Goal: Task Accomplishment & Management: Complete application form

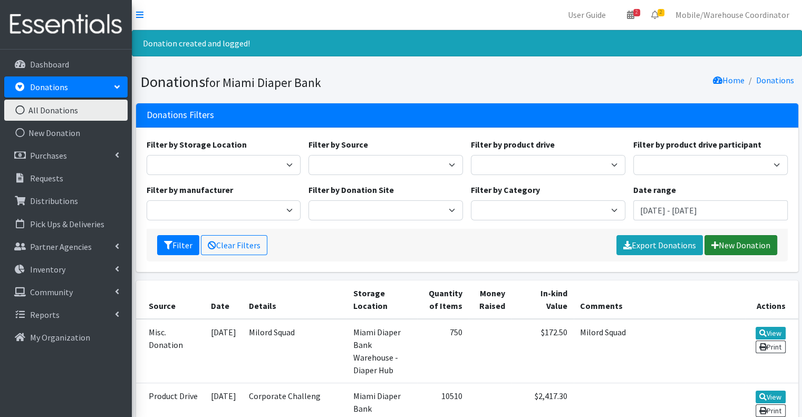
click at [739, 244] on link "New Donation" at bounding box center [740, 245] width 73 height 20
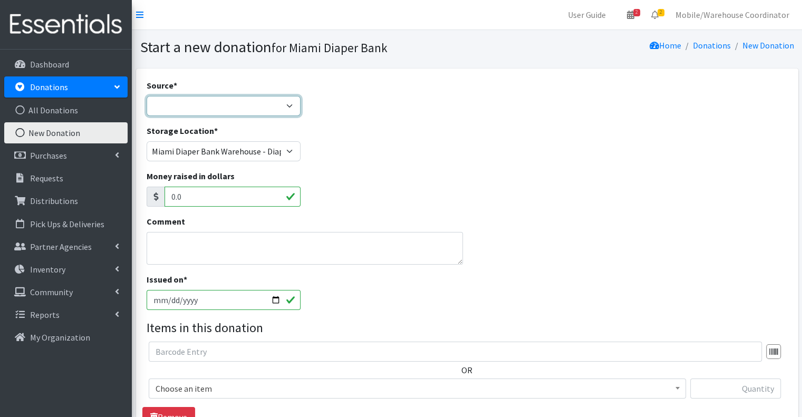
click at [266, 112] on select "Product Drive Manufacturer Donation Site Misc. Donation" at bounding box center [224, 106] width 154 height 20
select select "Product Drive"
click at [147, 96] on select "Product Drive Manufacturer Donation Site Misc. Donation" at bounding box center [224, 106] width 154 height 20
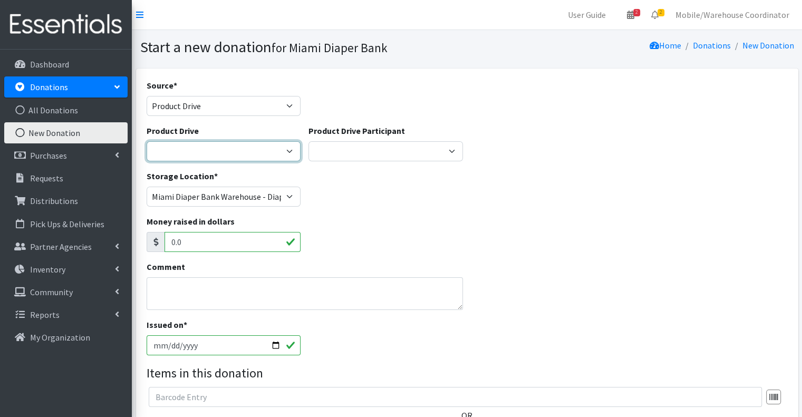
click at [284, 153] on select "100+ Women who care Alejandra MDC Nursing Drive AMAZON Amber Student Castle Gro…" at bounding box center [224, 151] width 154 height 20
select select "1476"
click at [147, 141] on select "100+ Women who care Alejandra MDC Nursing Drive AMAZON Amber Student Castle Gro…" at bounding box center [224, 151] width 154 height 20
click at [226, 120] on div "Source * Product Drive Manufacturer Donation Site Misc. Donation" at bounding box center [223, 101] width 162 height 45
click at [226, 115] on div "Source * Product Drive Manufacturer Donation Site Misc. Donation" at bounding box center [223, 101] width 162 height 45
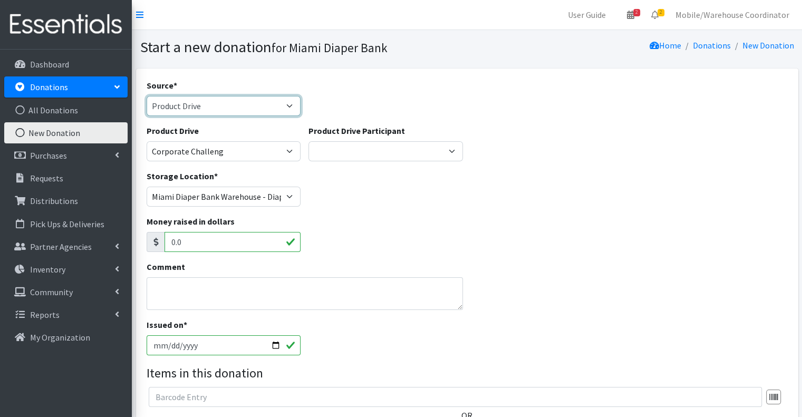
click at [225, 115] on select "Product Drive Manufacturer Donation Site Misc. Donation" at bounding box center [224, 106] width 154 height 20
click at [147, 96] on select "Product Drive Manufacturer Donation Site Misc. Donation" at bounding box center [224, 106] width 154 height 20
click at [218, 112] on select "Product Drive Manufacturer Donation Site Misc. Donation" at bounding box center [224, 106] width 154 height 20
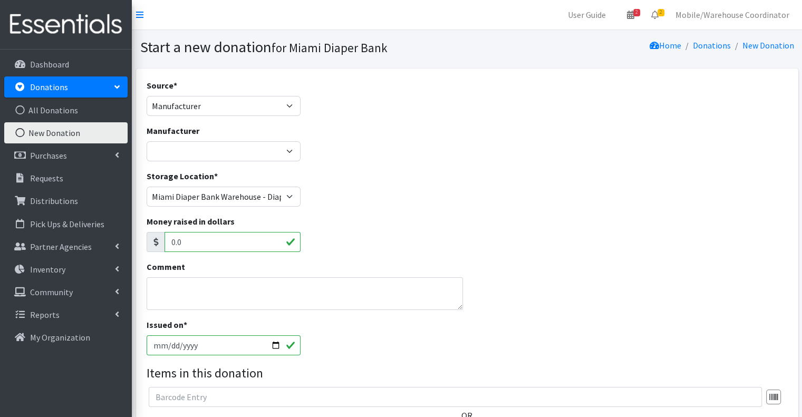
click at [323, 154] on div "Manufacturer Amazon Wishlist Baby2Baby Brickell Women Cottiery Dollars Day Inte…" at bounding box center [466, 146] width 649 height 45
click at [279, 148] on select "Amazon Wishlist Baby2Baby Brickell Women Cottiery Dollars Day International Fri…" at bounding box center [224, 151] width 154 height 20
click at [208, 115] on div "Source * Product Drive Manufacturer Donation Site Misc. Donation" at bounding box center [223, 101] width 162 height 45
click at [180, 99] on select "Product Drive Manufacturer Donation Site Misc. Donation" at bounding box center [224, 106] width 154 height 20
click at [147, 96] on select "Product Drive Manufacturer Donation Site Misc. Donation" at bounding box center [224, 106] width 154 height 20
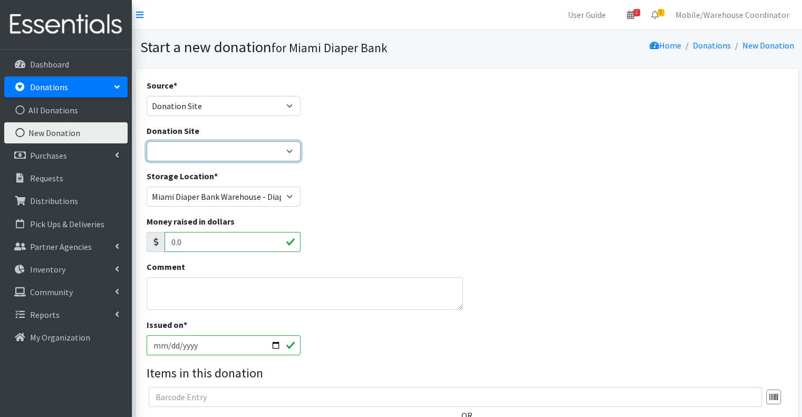
click at [201, 147] on select "Hero Box- A.C.E. [GEOGRAPHIC_DATA] [GEOGRAPHIC_DATA][PERSON_NAME] Medical Hero …" at bounding box center [224, 151] width 154 height 20
drag, startPoint x: 194, startPoint y: 134, endPoint x: 194, endPoint y: 109, distance: 24.8
click at [194, 128] on label "Donation Site" at bounding box center [173, 130] width 53 height 13
click at [194, 141] on select "Hero Box- A.C.E. [GEOGRAPHIC_DATA] [GEOGRAPHIC_DATA][PERSON_NAME] Medical Hero …" at bounding box center [224, 151] width 154 height 20
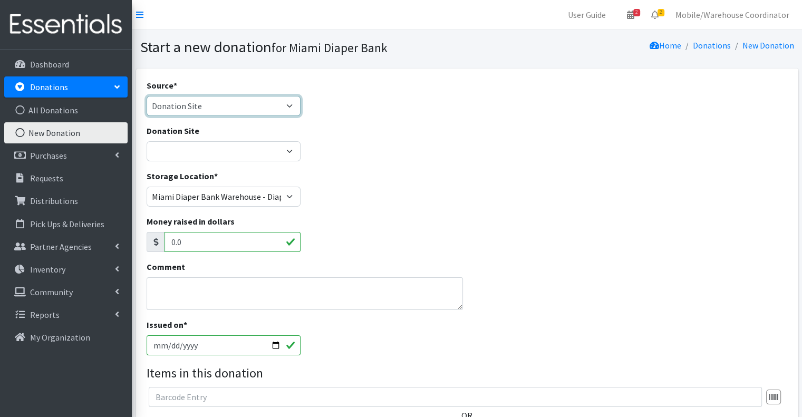
click at [194, 109] on select "Product Drive Manufacturer Donation Site Misc. Donation" at bounding box center [224, 106] width 154 height 20
click at [147, 96] on select "Product Drive Manufacturer Donation Site Misc. Donation" at bounding box center [224, 106] width 154 height 20
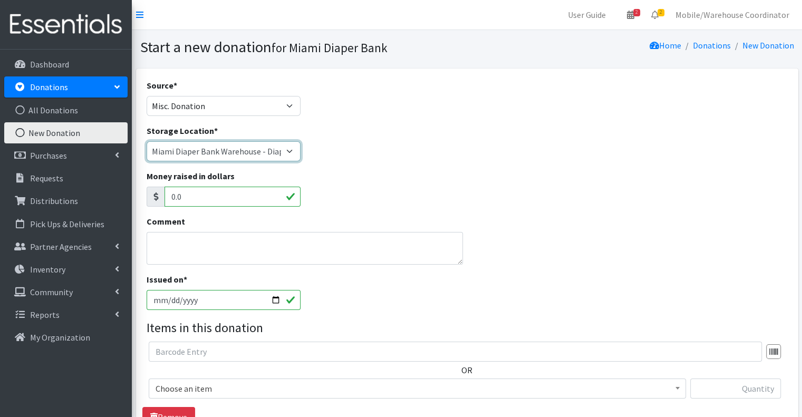
click at [196, 151] on select "Miami Diaper Bank Warehouse - Diaper Hub Partner Direct Delivery" at bounding box center [224, 151] width 154 height 20
click at [147, 141] on select "Miami Diaper Bank Warehouse - Diaper Hub Partner Direct Delivery" at bounding box center [224, 151] width 154 height 20
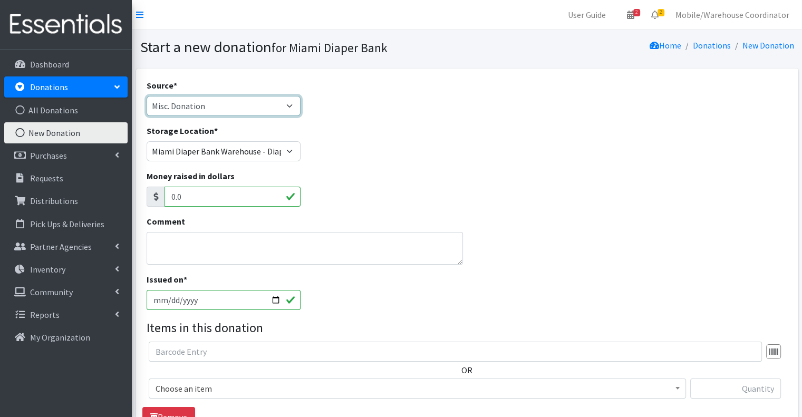
click at [221, 105] on select "Product Drive Manufacturer Donation Site Misc. Donation" at bounding box center [224, 106] width 154 height 20
select select "Product Drive"
click at [147, 96] on select "Product Drive Manufacturer Donation Site Misc. Donation" at bounding box center [224, 106] width 154 height 20
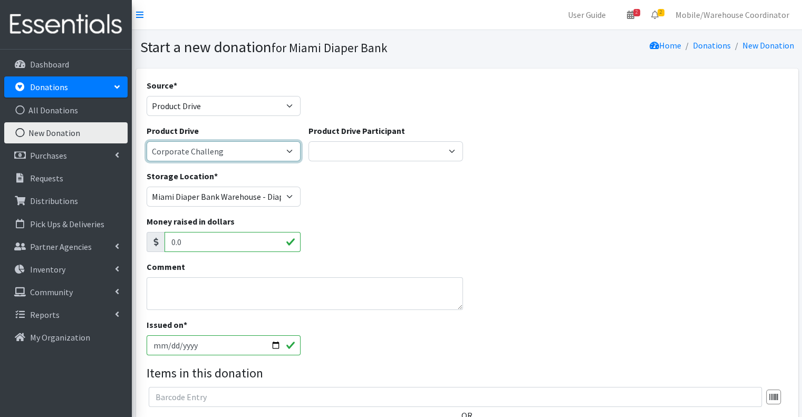
click at [183, 159] on select "100+ Women who care Alejandra MDC Nursing Drive AMAZON Amber Student Castle Gro…" at bounding box center [224, 151] width 154 height 20
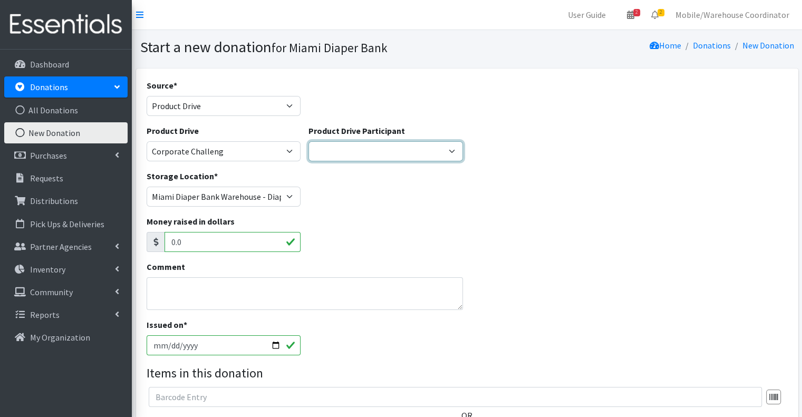
click at [364, 141] on select "Gaia AMAZON Carlton Fields Amber Student Miami Dade College Hialeah Campus Gaia…" at bounding box center [385, 151] width 154 height 20
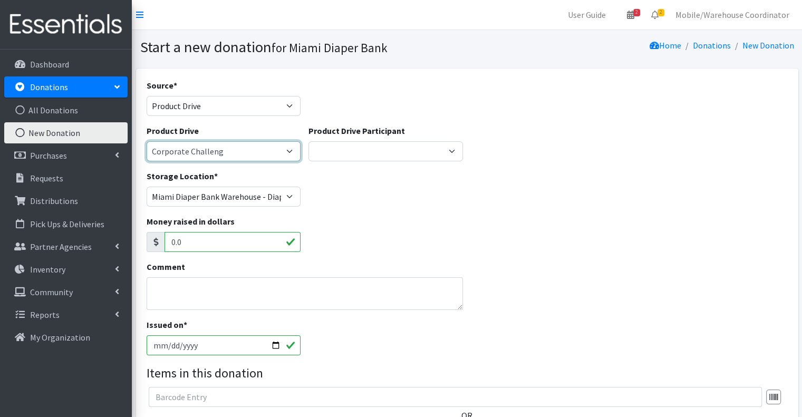
click at [205, 155] on select "100+ Women who care Alejandra MDC Nursing Drive AMAZON Amber Student Castle Gro…" at bounding box center [224, 151] width 154 height 20
click at [147, 141] on select "100+ Women who care Alejandra MDC Nursing Drive AMAZON Amber Student Castle Gro…" at bounding box center [224, 151] width 154 height 20
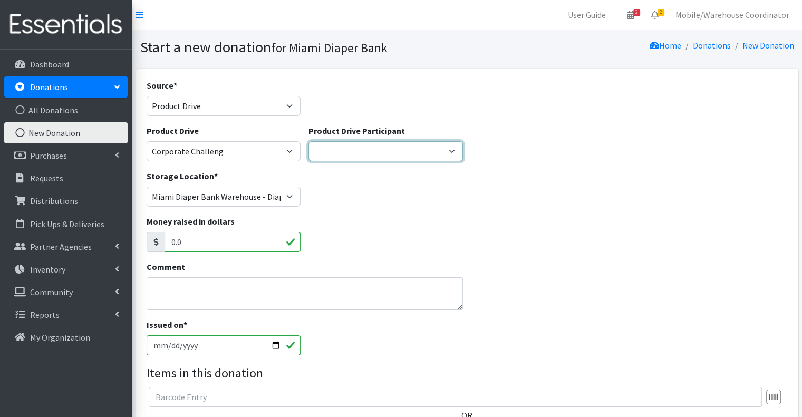
click at [384, 161] on select "Gaia AMAZON Carlton Fields Amber Student Miami Dade College Hialeah Campus Gaia…" at bounding box center [385, 151] width 154 height 20
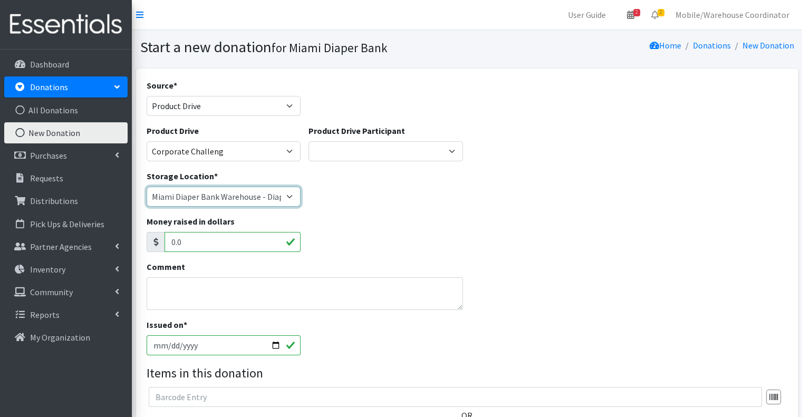
click at [264, 195] on select "Miami Diaper Bank Warehouse - Diaper Hub Partner Direct Delivery" at bounding box center [224, 197] width 154 height 20
click at [147, 187] on select "Miami Diaper Bank Warehouse - Diaper Hub Partner Direct Delivery" at bounding box center [224, 197] width 154 height 20
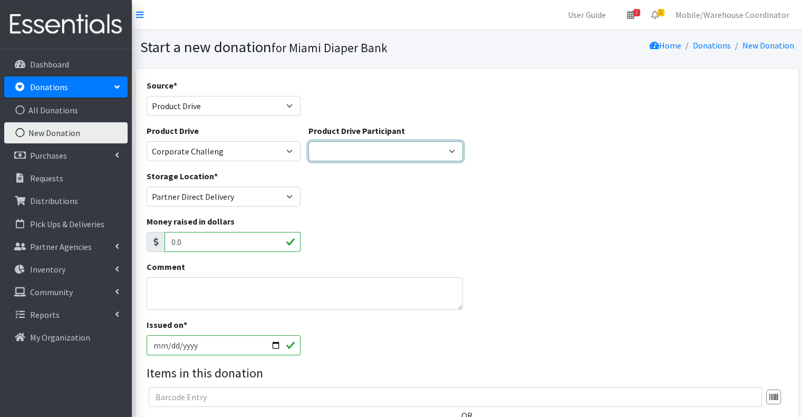
click at [341, 153] on select "Gaia AMAZON Carlton Fields Amber Student Miami Dade College Hialeah Campus Gaia…" at bounding box center [385, 151] width 154 height 20
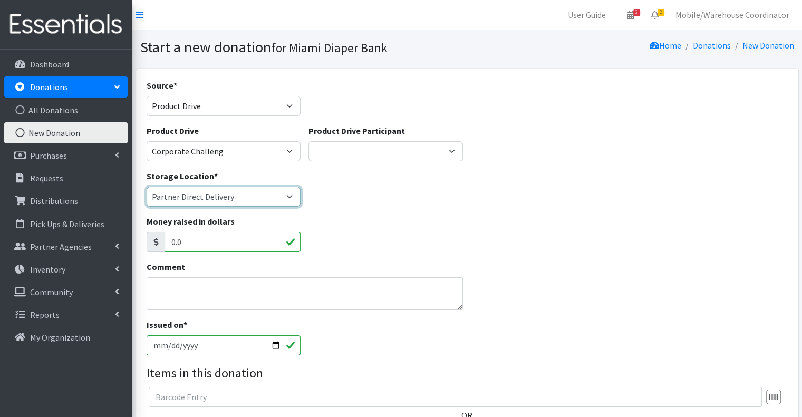
click at [250, 193] on select "Miami Diaper Bank Warehouse - Diaper Hub Partner Direct Delivery" at bounding box center [224, 197] width 154 height 20
click at [147, 187] on select "Miami Diaper Bank Warehouse - Diaper Hub Partner Direct Delivery" at bounding box center [224, 197] width 154 height 20
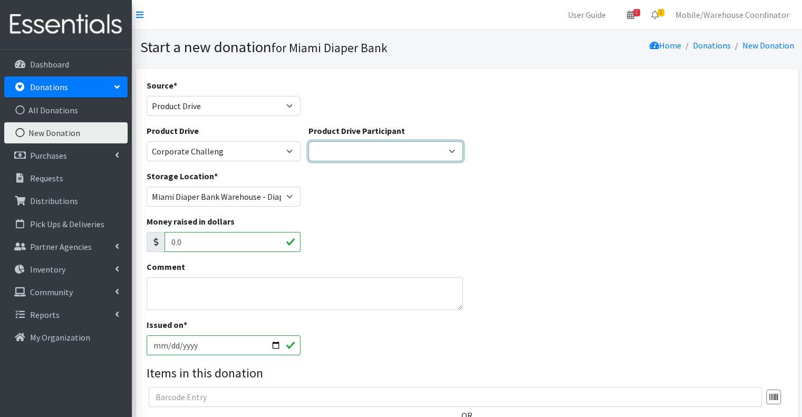
click at [360, 147] on select "Gaia AMAZON Carlton Fields Amber Student Miami Dade College Hialeah Campus Gaia…" at bounding box center [385, 151] width 154 height 20
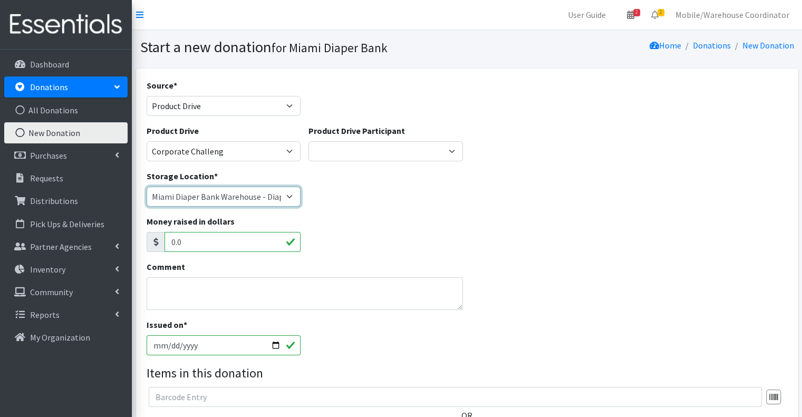
click at [230, 191] on select "Miami Diaper Bank Warehouse - Diaper Hub Partner Direct Delivery" at bounding box center [224, 197] width 154 height 20
select select "275"
click at [147, 187] on select "Miami Diaper Bank Warehouse - Diaper Hub Partner Direct Delivery" at bounding box center [224, 197] width 154 height 20
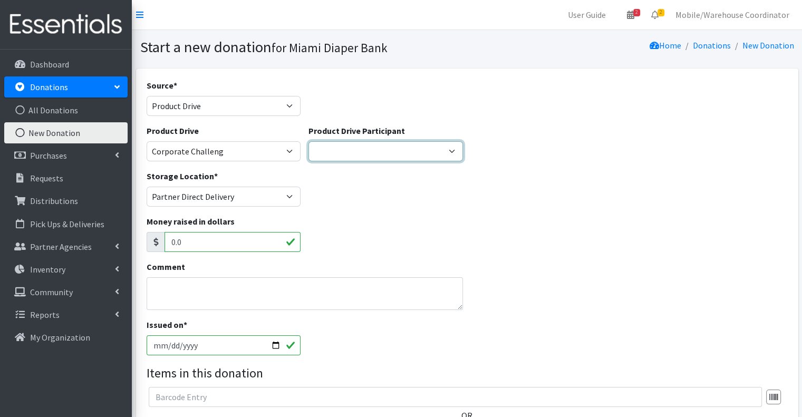
click at [369, 160] on select "Gaia AMAZON Carlton Fields Amber Student Miami Dade College Hialeah Campus Gaia…" at bounding box center [385, 151] width 154 height 20
click at [508, 176] on div "Storage Location * Miami Diaper Bank Warehouse - Diaper Hub Partner Direct Deli…" at bounding box center [466, 192] width 649 height 45
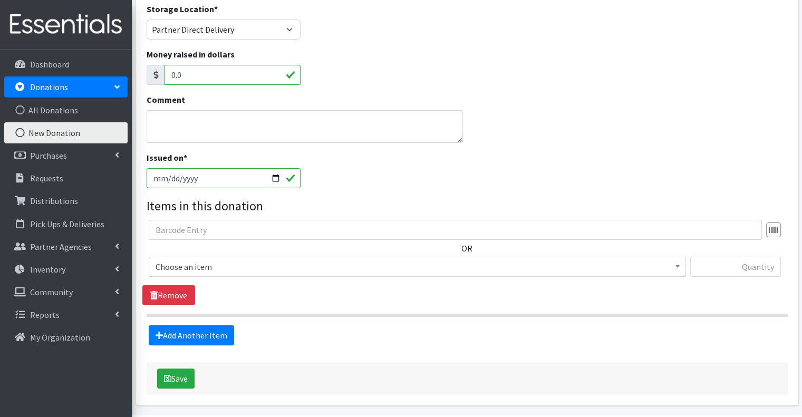
scroll to position [202, 0]
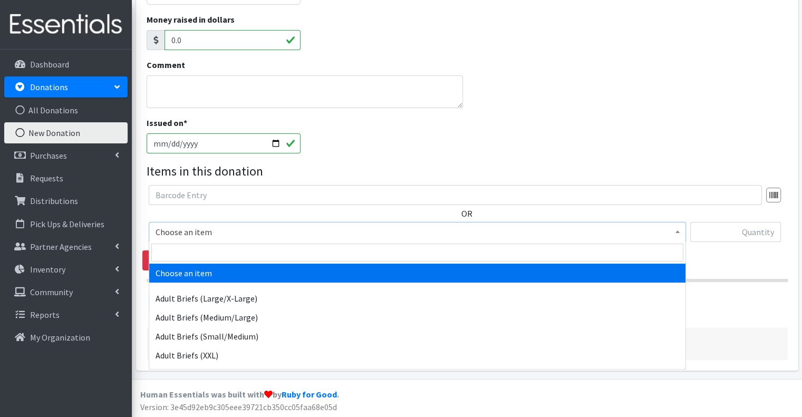
click at [230, 231] on span "Choose an item" at bounding box center [418, 232] width 524 height 15
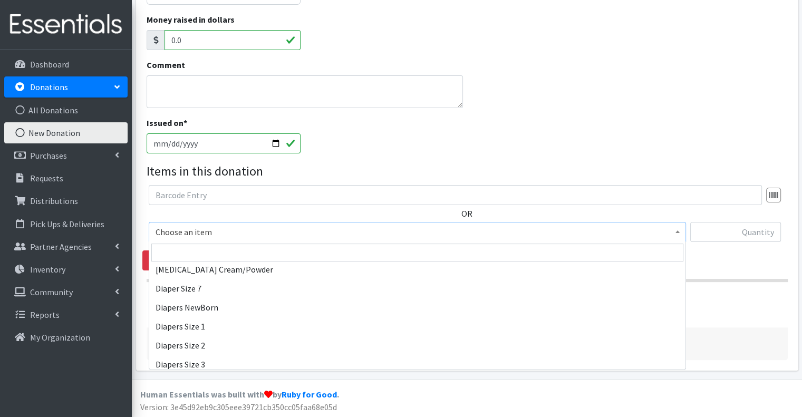
scroll to position [369, 0]
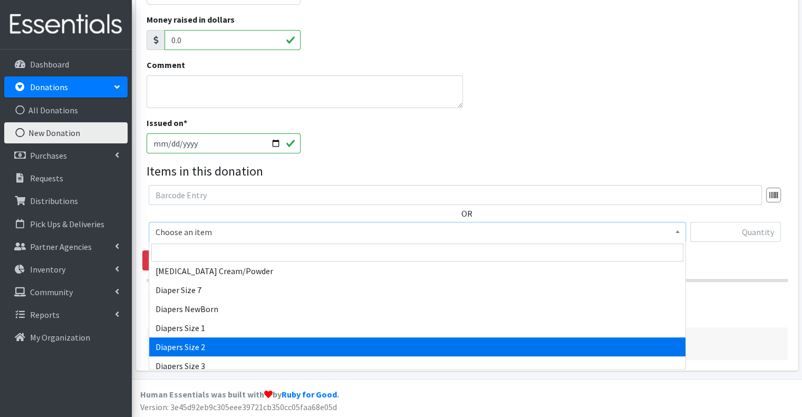
select select "2668"
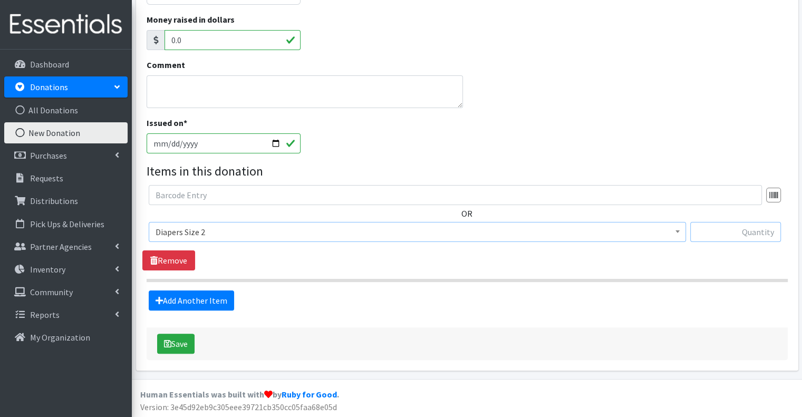
click at [724, 234] on input "text" at bounding box center [735, 232] width 91 height 20
type input "196"
click at [206, 306] on link "Add Another Item" at bounding box center [191, 300] width 85 height 20
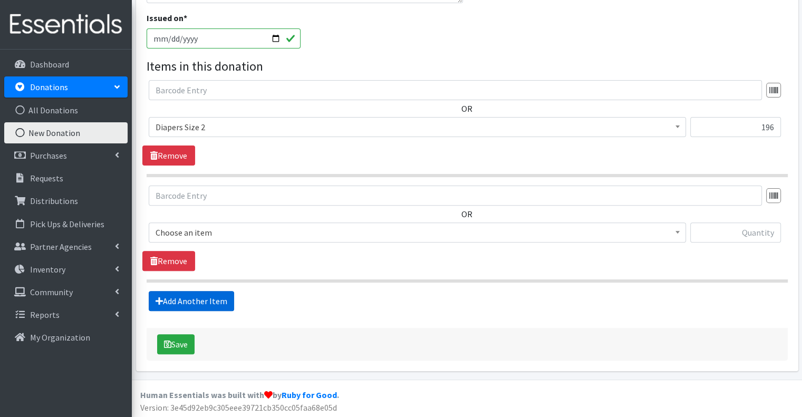
scroll to position [307, 0]
click at [222, 229] on span "Choose an item" at bounding box center [418, 232] width 524 height 15
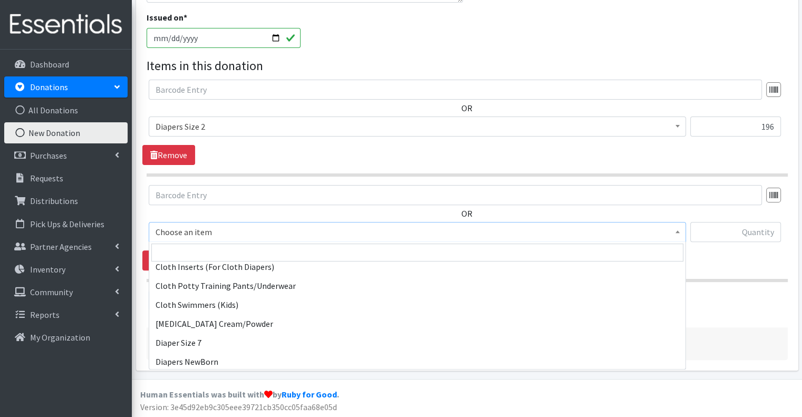
scroll to position [422, 0]
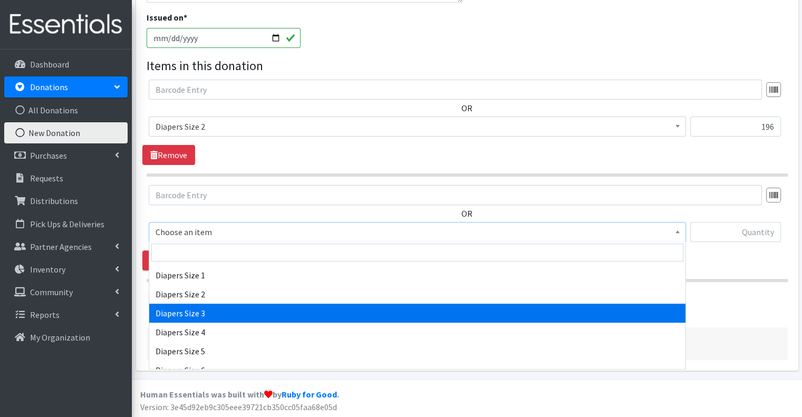
select select "2655"
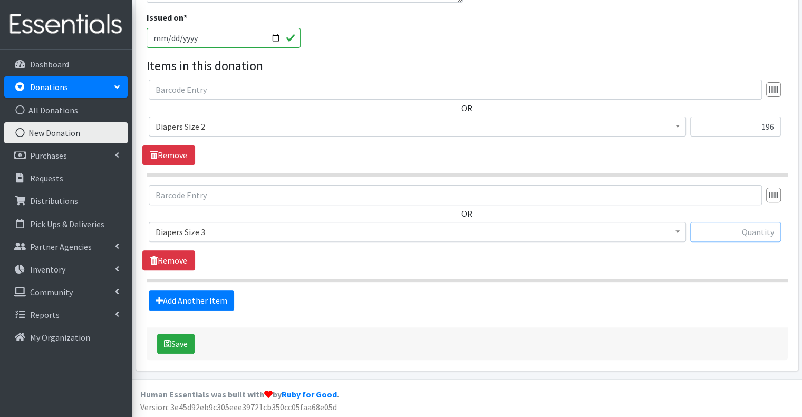
click at [723, 225] on input "text" at bounding box center [735, 232] width 91 height 20
type input "104"
click at [216, 295] on link "Add Another Item" at bounding box center [191, 300] width 85 height 20
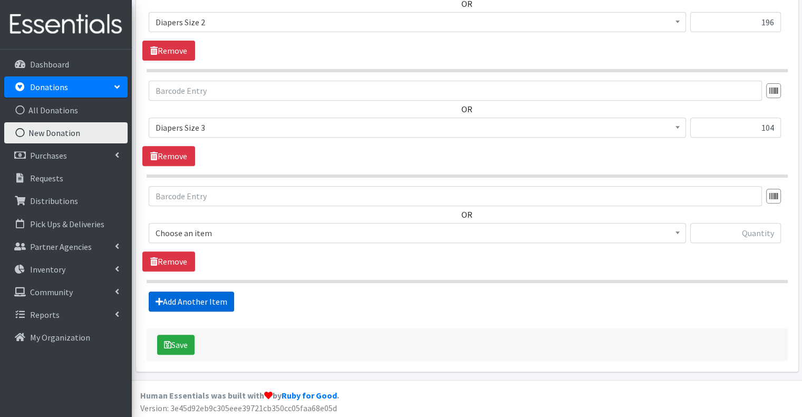
scroll to position [412, 0]
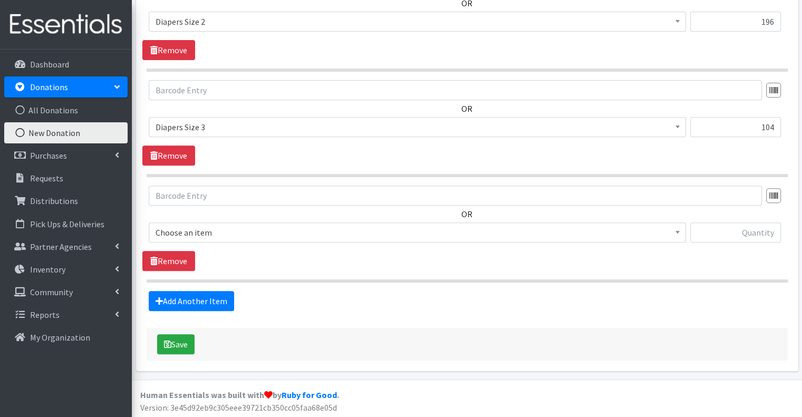
click at [208, 230] on span "Choose an item" at bounding box center [418, 232] width 524 height 15
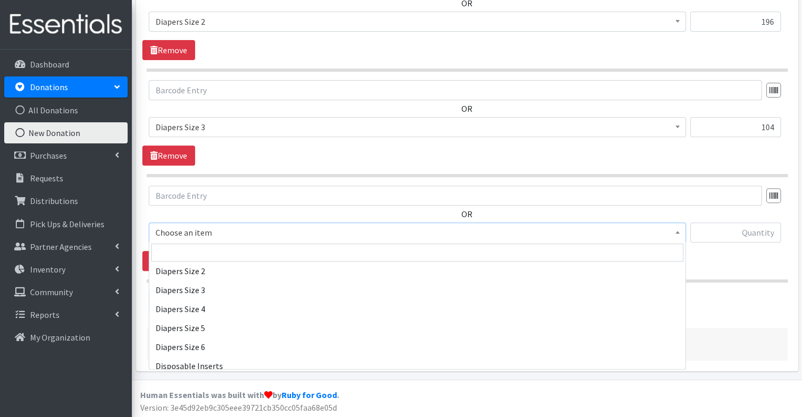
scroll to position [422, 0]
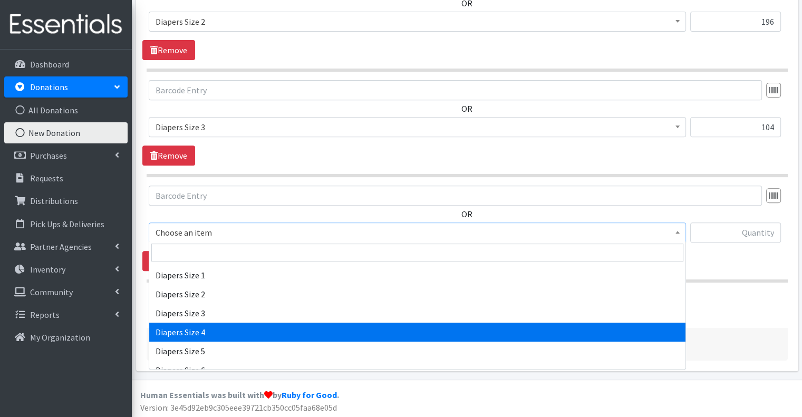
select select "2661"
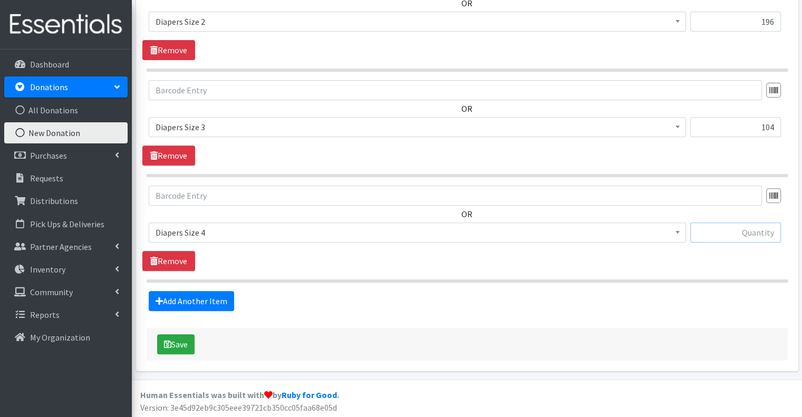
click at [764, 238] on input "text" at bounding box center [735, 232] width 91 height 20
type input "72"
click at [209, 291] on link "Add Another Item" at bounding box center [191, 301] width 85 height 20
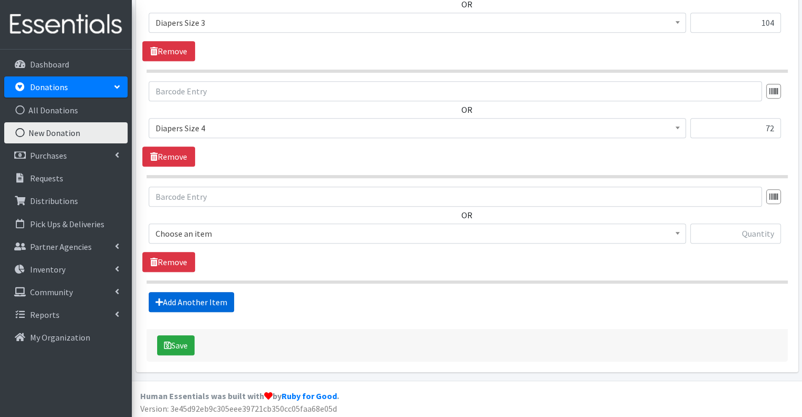
scroll to position [517, 0]
click at [226, 236] on span "Choose an item" at bounding box center [418, 233] width 524 height 15
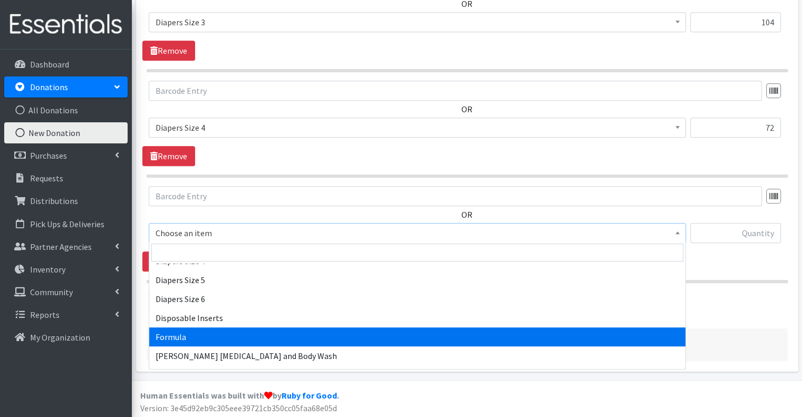
scroll to position [474, 0]
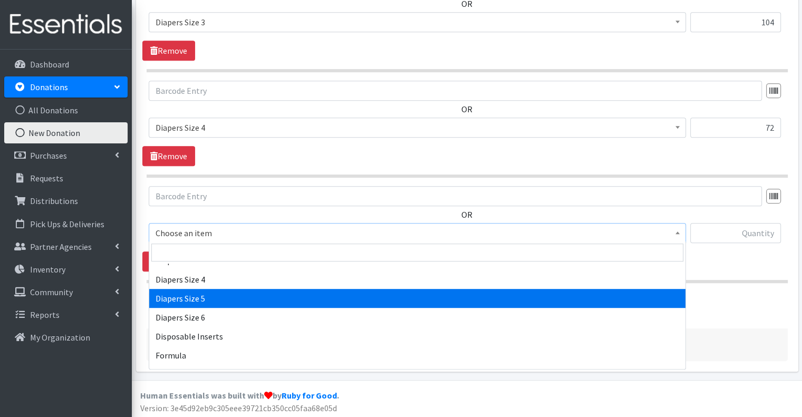
select select "2652"
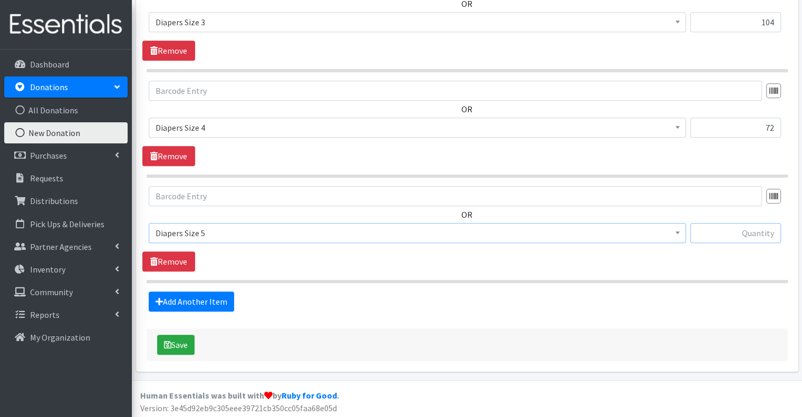
click at [715, 236] on input "text" at bounding box center [735, 233] width 91 height 20
type input "348"
click at [175, 295] on link "Add Another Item" at bounding box center [191, 302] width 85 height 20
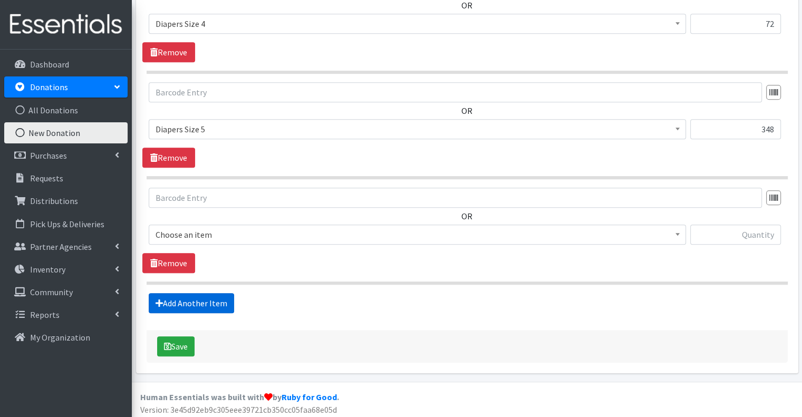
scroll to position [622, 0]
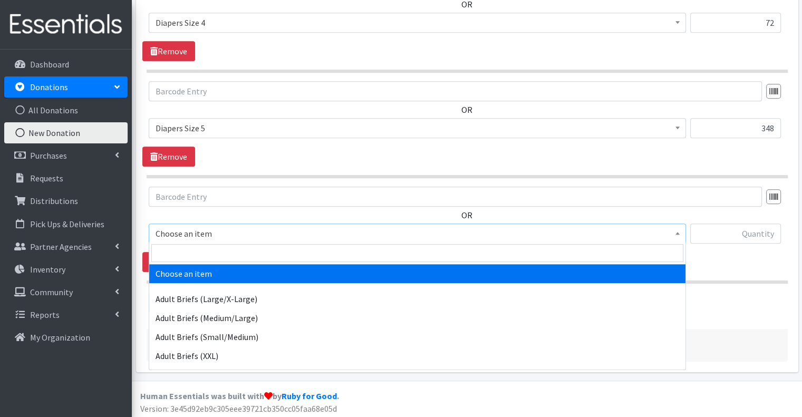
click at [216, 231] on span "Choose an item" at bounding box center [418, 233] width 524 height 15
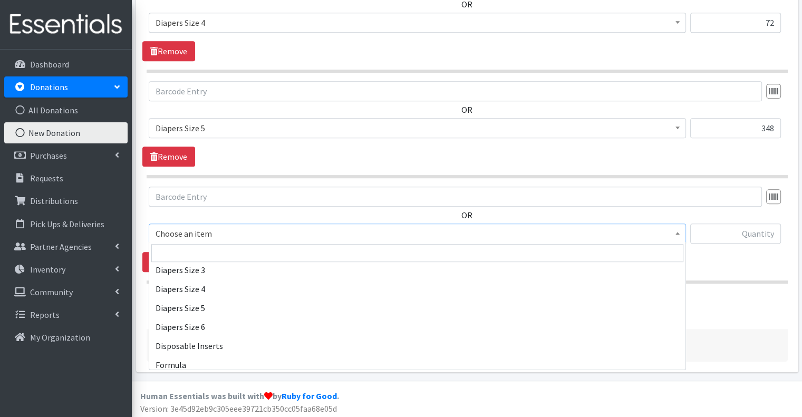
scroll to position [474, 0]
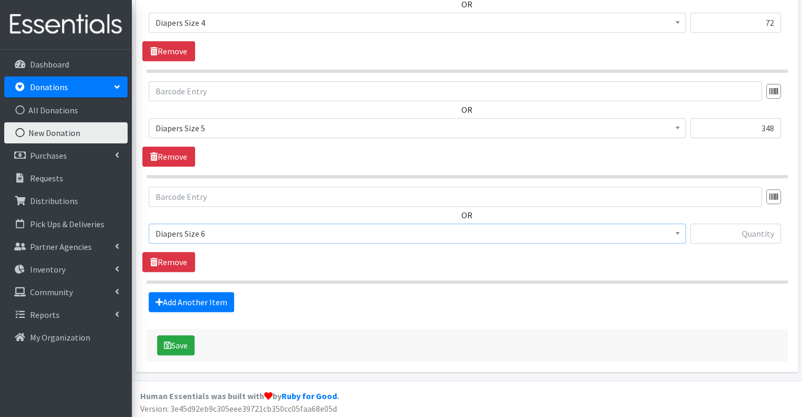
select select "2674"
click at [767, 236] on input "text" at bounding box center [735, 234] width 91 height 20
type input "174"
click at [181, 304] on link "Add Another Item" at bounding box center [191, 302] width 85 height 20
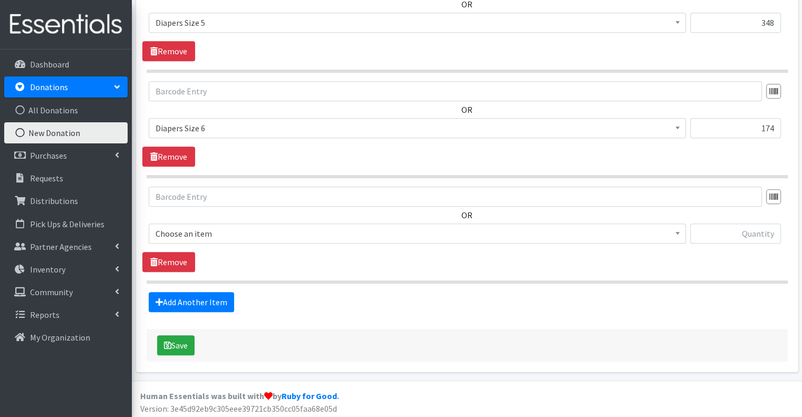
click at [209, 231] on span "Choose an item" at bounding box center [418, 233] width 524 height 15
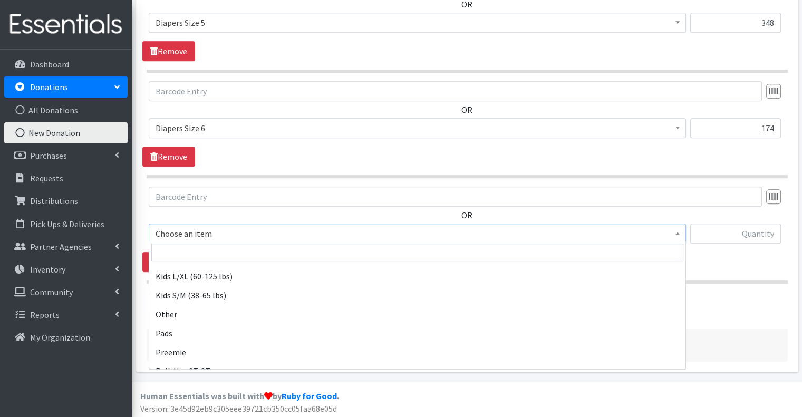
scroll to position [685, 0]
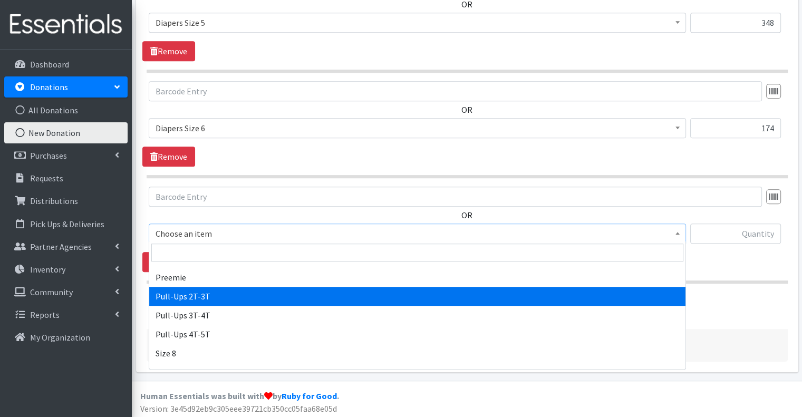
select select "2644"
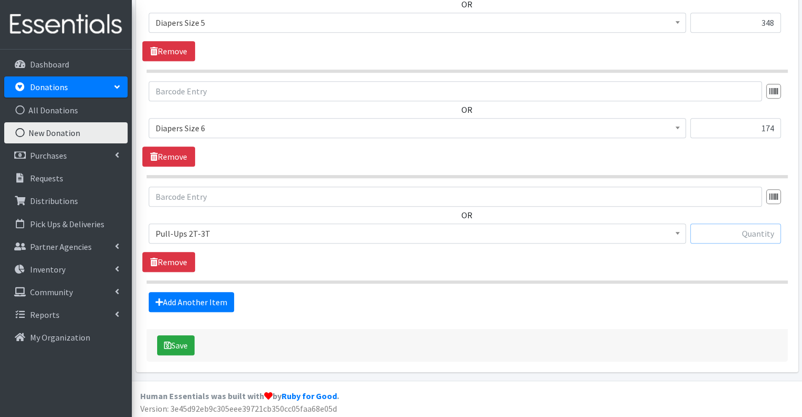
click at [721, 231] on input "text" at bounding box center [735, 234] width 91 height 20
type input "147"
click at [183, 297] on link "Add Another Item" at bounding box center [191, 302] width 85 height 20
click at [224, 231] on span "Choose an item" at bounding box center [418, 233] width 524 height 15
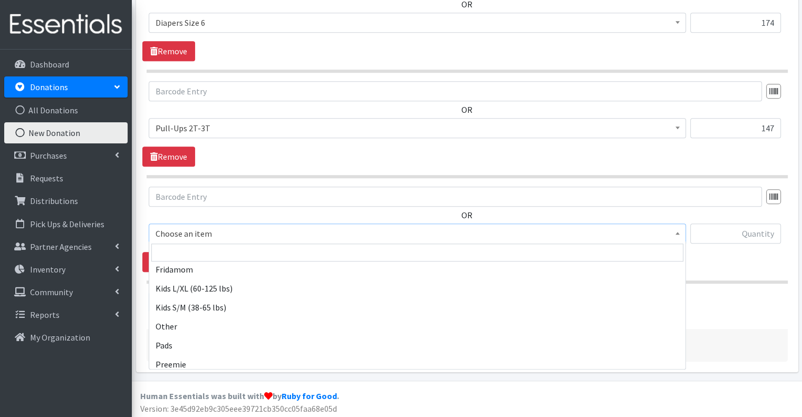
scroll to position [685, 0]
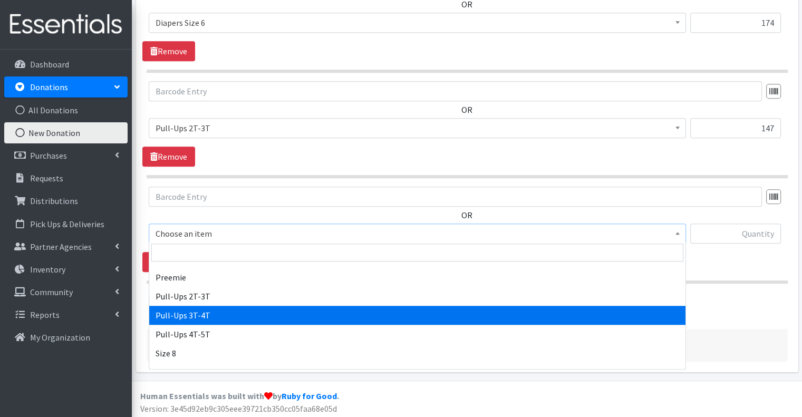
select select "2679"
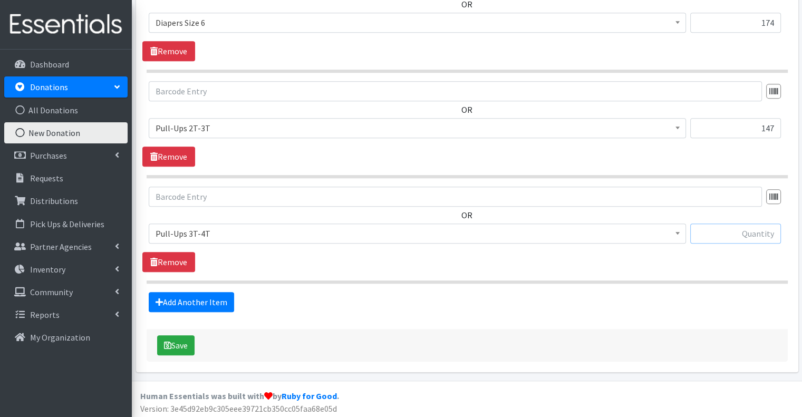
click at [764, 224] on input "text" at bounding box center [735, 234] width 91 height 20
type input "488"
click at [213, 295] on link "Add Another Item" at bounding box center [191, 302] width 85 height 20
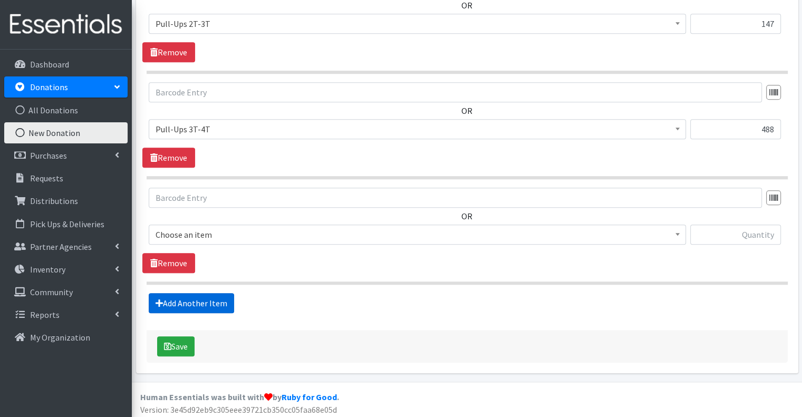
scroll to position [938, 0]
click at [227, 233] on span "Choose an item" at bounding box center [418, 234] width 524 height 15
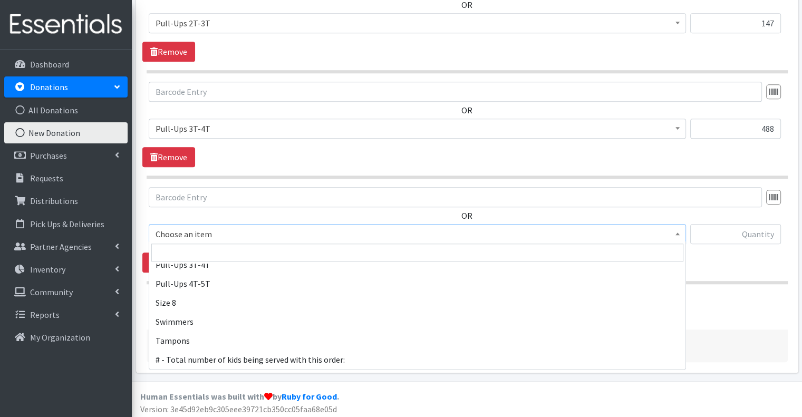
scroll to position [668, 0]
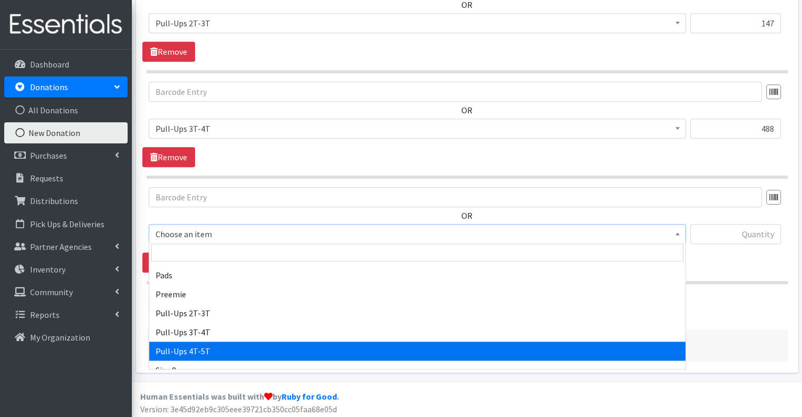
select select "2680"
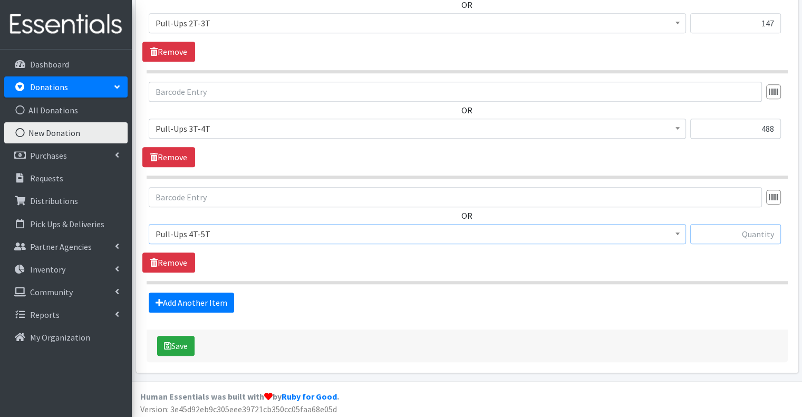
click at [757, 231] on input "text" at bounding box center [735, 234] width 91 height 20
type input "578"
click at [211, 295] on link "Add Another Item" at bounding box center [191, 303] width 85 height 20
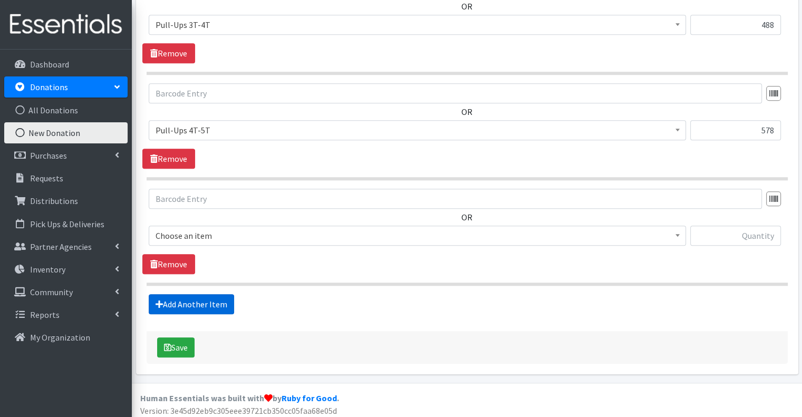
scroll to position [1043, 0]
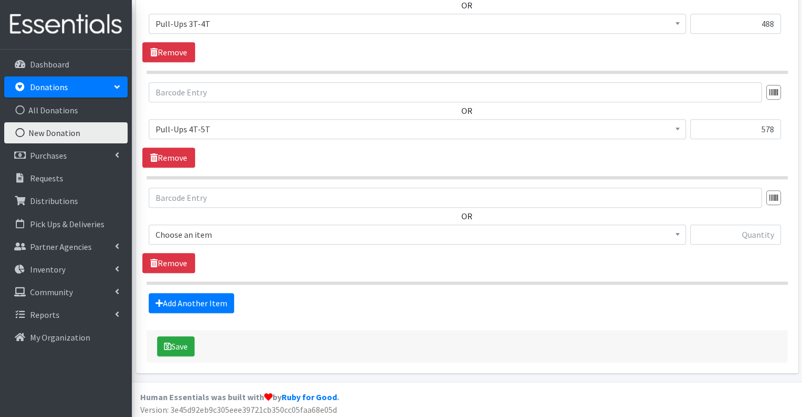
click at [219, 248] on span "Choose an item Adult Briefs (Large/X-Large) Adult Briefs (Medium/Large) Adult B…" at bounding box center [417, 239] width 537 height 28
click at [228, 227] on span "Choose an item" at bounding box center [418, 234] width 524 height 15
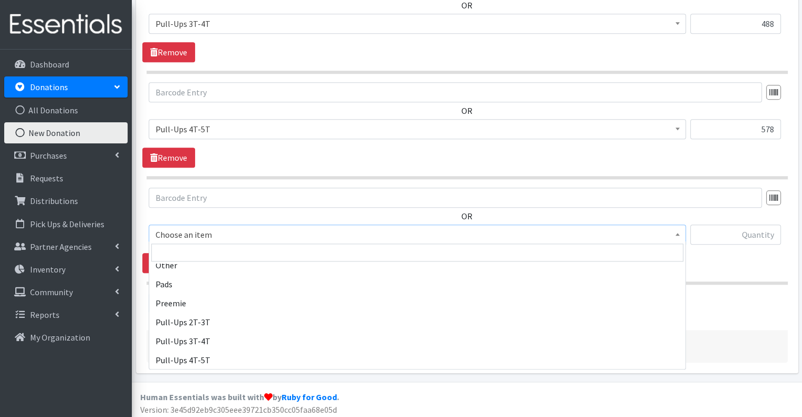
scroll to position [774, 0]
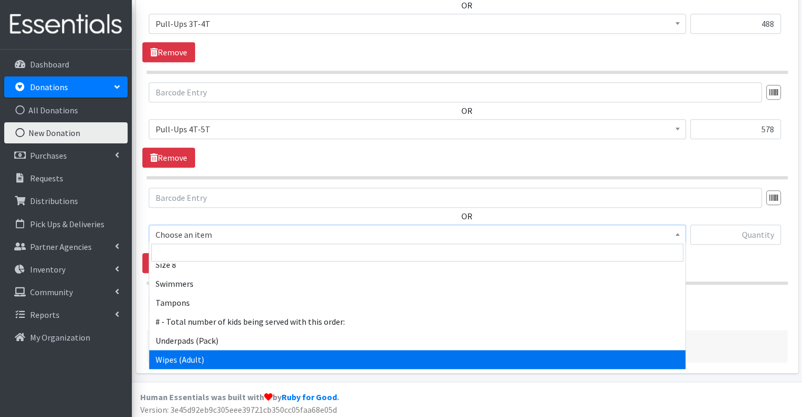
select select "2656"
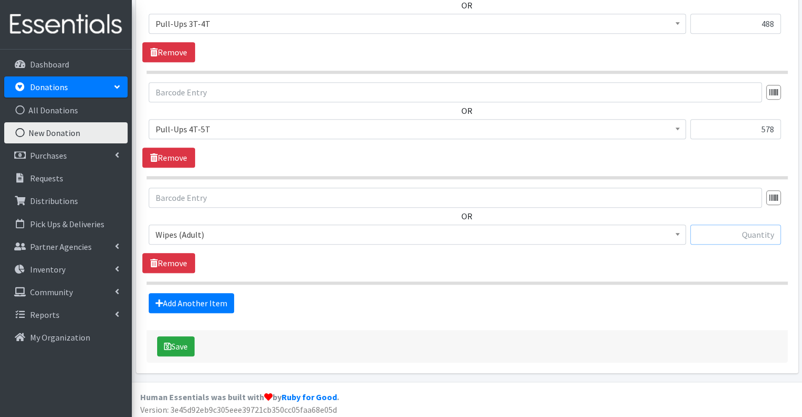
click at [749, 237] on input "text" at bounding box center [735, 235] width 91 height 20
type input "48"
click at [187, 344] on button "Save" at bounding box center [175, 346] width 37 height 20
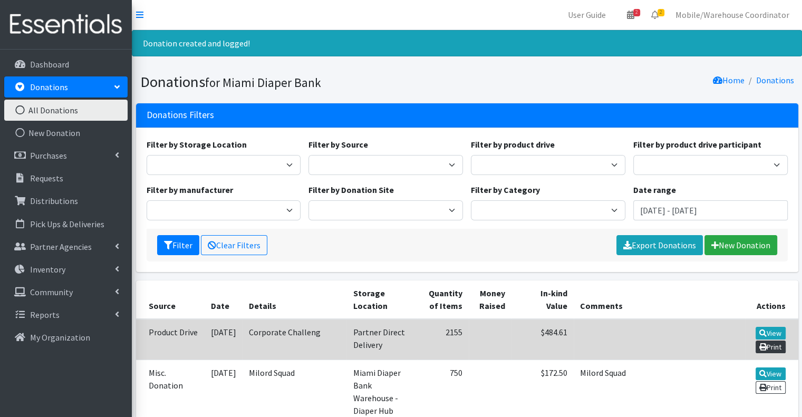
click at [773, 345] on link "Print" at bounding box center [770, 347] width 30 height 13
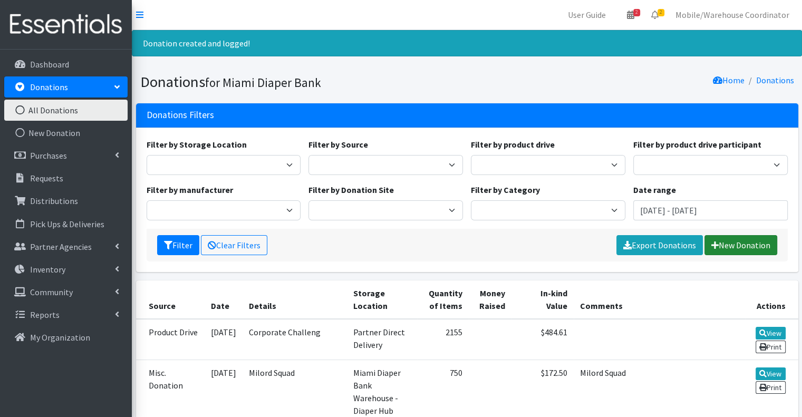
click at [742, 239] on link "New Donation" at bounding box center [740, 245] width 73 height 20
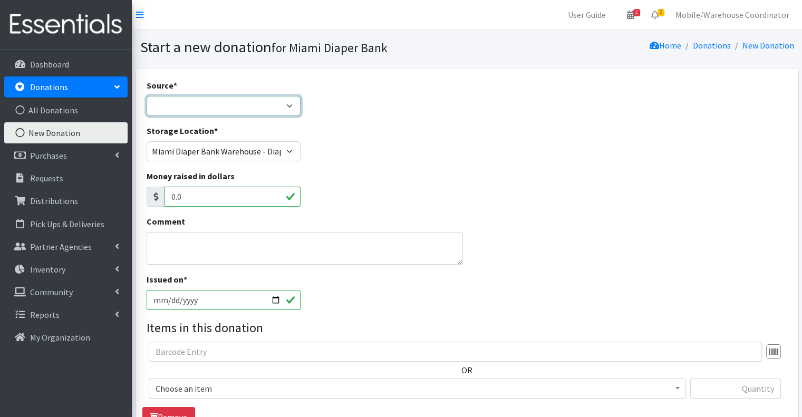
click at [218, 106] on select "Product Drive Manufacturer Donation Site Misc. Donation" at bounding box center [224, 106] width 154 height 20
click at [147, 96] on select "Product Drive Manufacturer Donation Site Misc. Donation" at bounding box center [224, 106] width 154 height 20
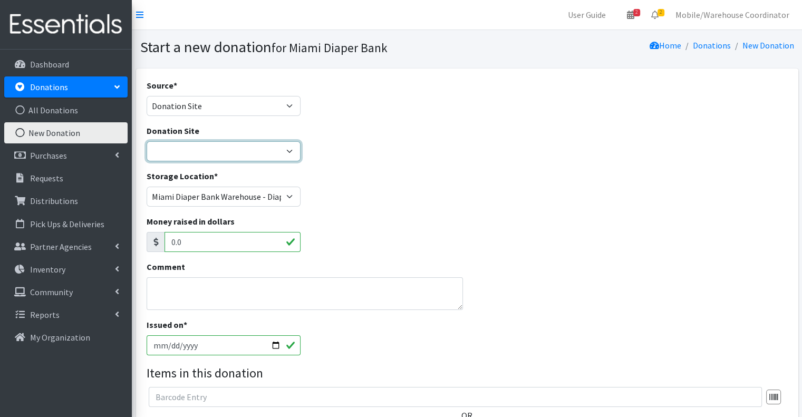
click at [199, 150] on select "Hero Box- A.C.E. [GEOGRAPHIC_DATA] [GEOGRAPHIC_DATA][PERSON_NAME] Medical Hero …" at bounding box center [224, 151] width 154 height 20
drag, startPoint x: 207, startPoint y: 153, endPoint x: 206, endPoint y: 118, distance: 35.9
click at [207, 153] on select "Hero Box- A.C.E. [GEOGRAPHIC_DATA] [GEOGRAPHIC_DATA][PERSON_NAME] Medical Hero …" at bounding box center [224, 151] width 154 height 20
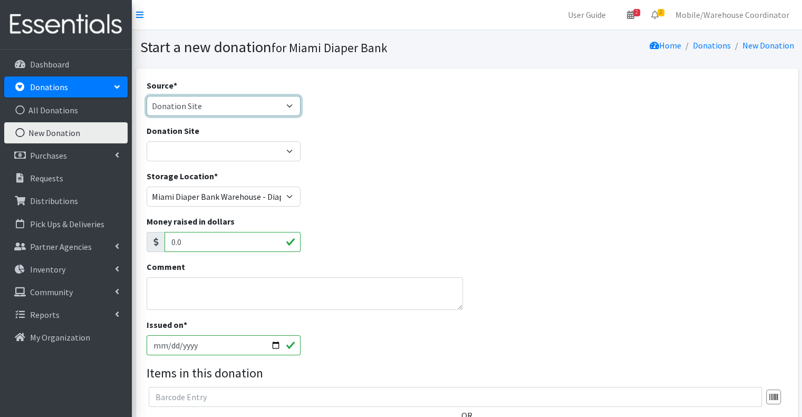
click at [202, 113] on select "Product Drive Manufacturer Donation Site Misc. Donation" at bounding box center [224, 106] width 154 height 20
select select "Misc. Donation"
click at [147, 96] on select "Product Drive Manufacturer Donation Site Misc. Donation" at bounding box center [224, 106] width 154 height 20
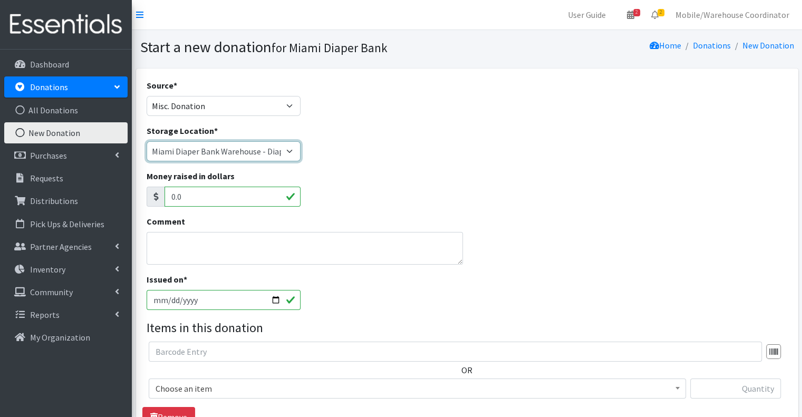
click at [199, 157] on select "Miami Diaper Bank Warehouse - Diaper Hub Partner Direct Delivery" at bounding box center [224, 151] width 154 height 20
select select "275"
click at [147, 141] on select "Miami Diaper Bank Warehouse - Diaper Hub Partner Direct Delivery" at bounding box center [224, 151] width 154 height 20
click at [225, 247] on textarea "Comment" at bounding box center [305, 248] width 317 height 33
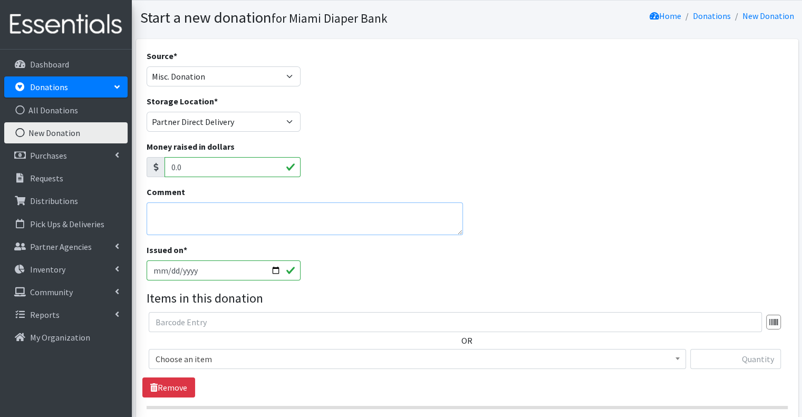
scroll to position [157, 0]
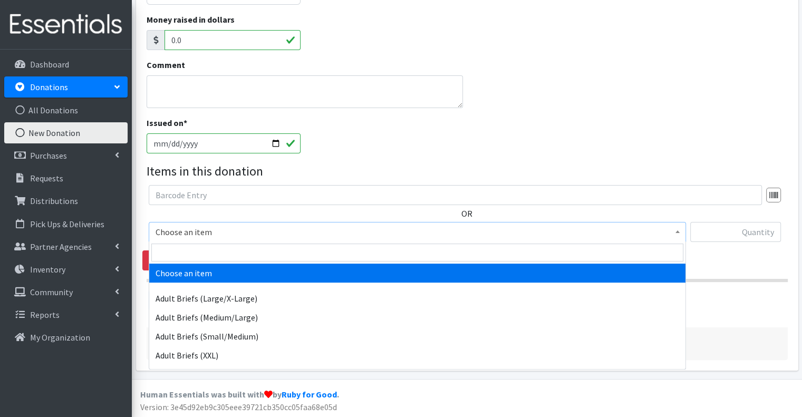
click at [216, 227] on span "Choose an item" at bounding box center [418, 232] width 524 height 15
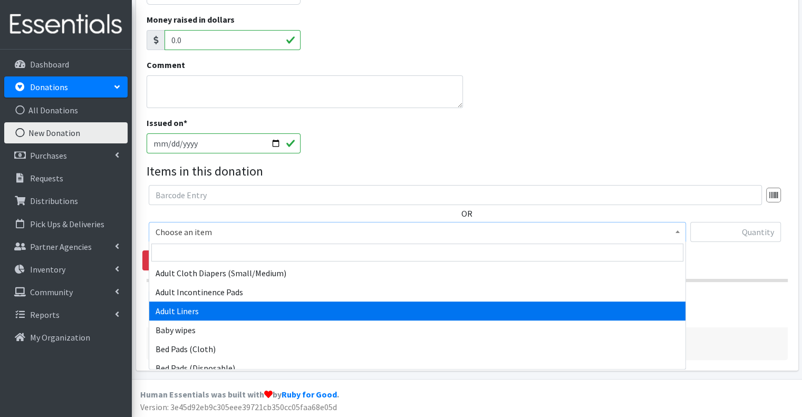
scroll to position [105, 0]
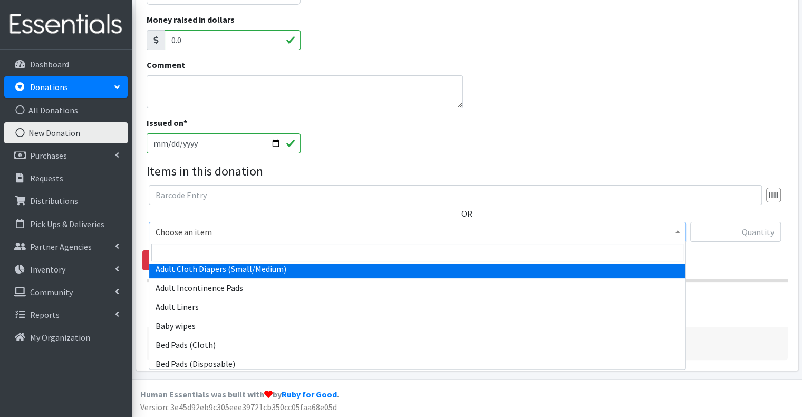
click at [607, 154] on div "Issued on * [DATE]" at bounding box center [466, 139] width 649 height 45
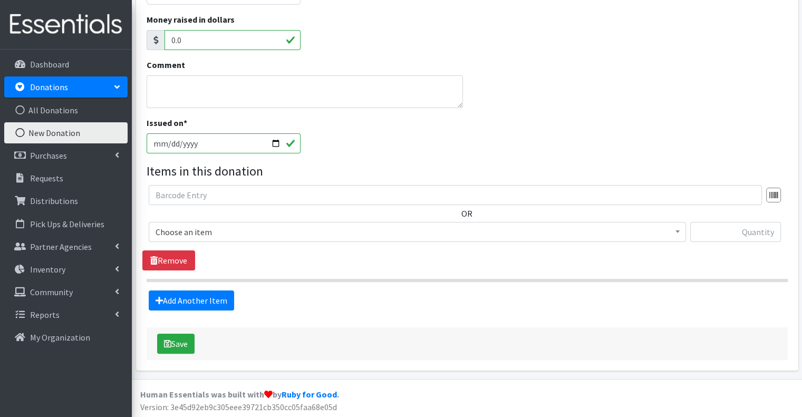
click at [199, 234] on span "Choose an item" at bounding box center [418, 232] width 524 height 15
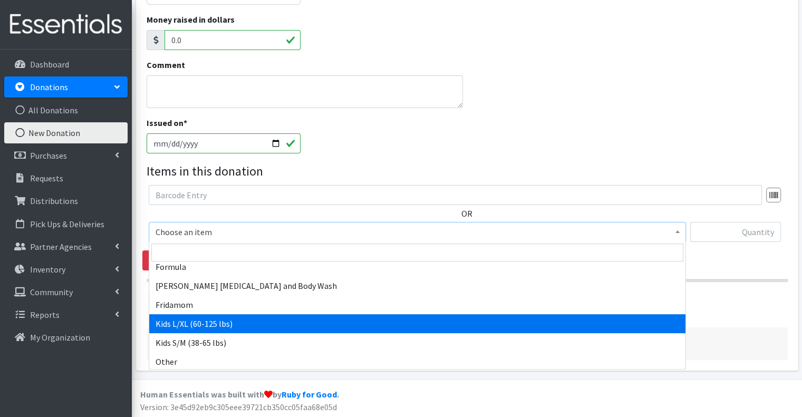
scroll to position [458, 0]
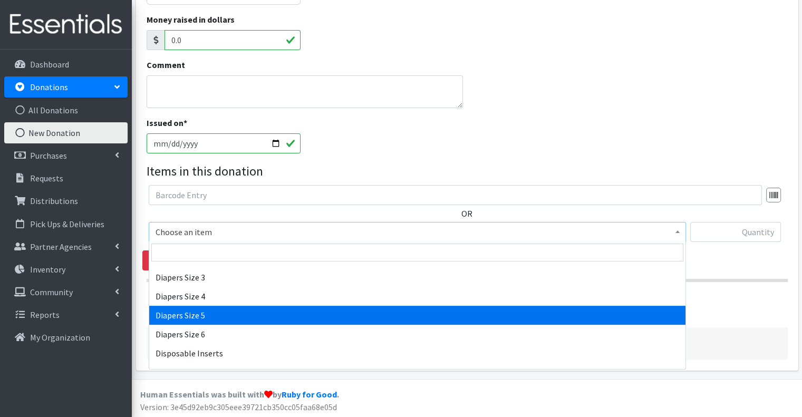
select select "2652"
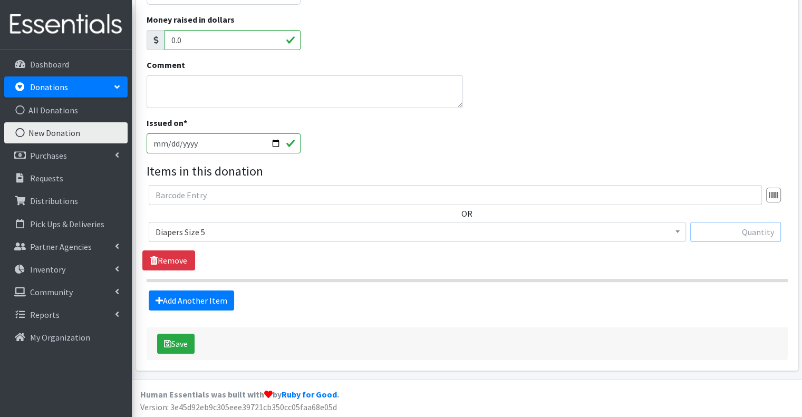
click at [761, 227] on input "text" at bounding box center [735, 232] width 91 height 20
type input "196"
click at [192, 301] on link "Add Another Item" at bounding box center [191, 300] width 85 height 20
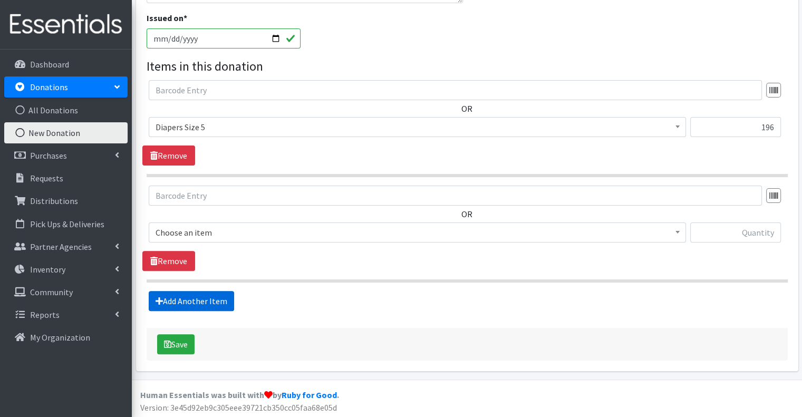
scroll to position [261, 0]
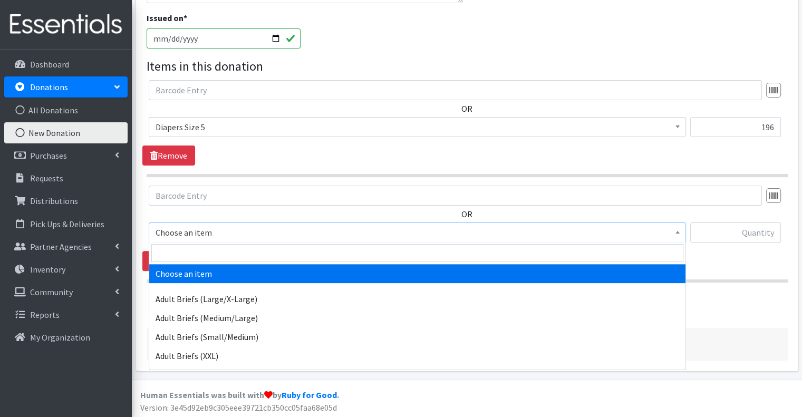
click at [214, 236] on span "Choose an item" at bounding box center [418, 232] width 524 height 15
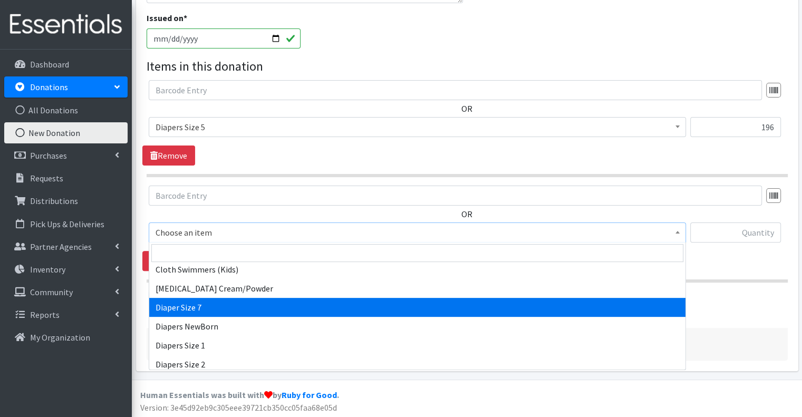
scroll to position [352, 0]
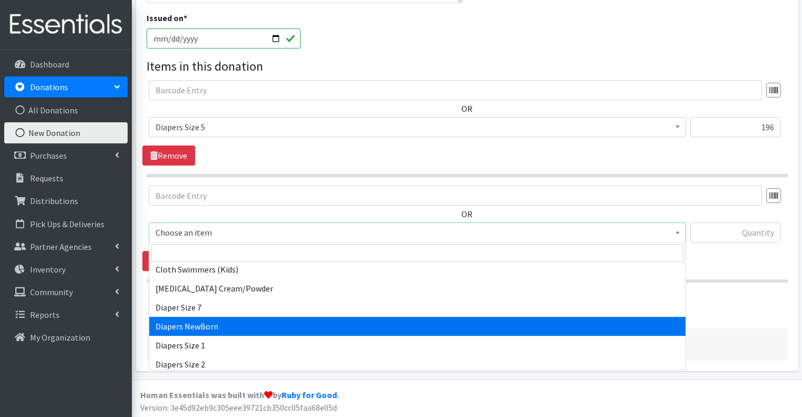
select select "2648"
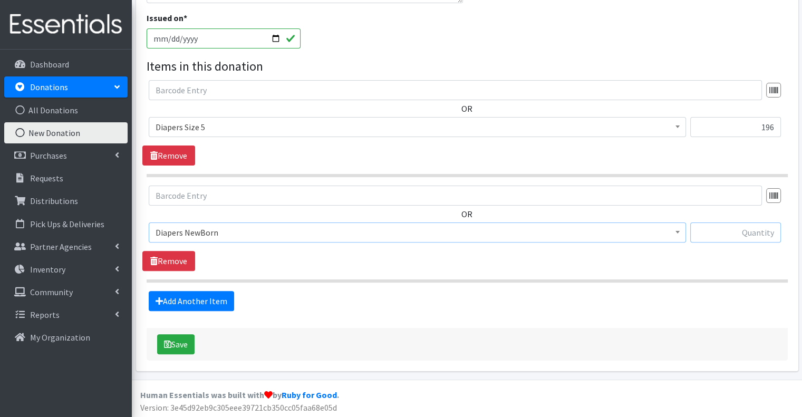
click at [755, 229] on input "text" at bounding box center [735, 232] width 91 height 20
type input "50"
click at [172, 295] on link "Add Another Item" at bounding box center [191, 301] width 85 height 20
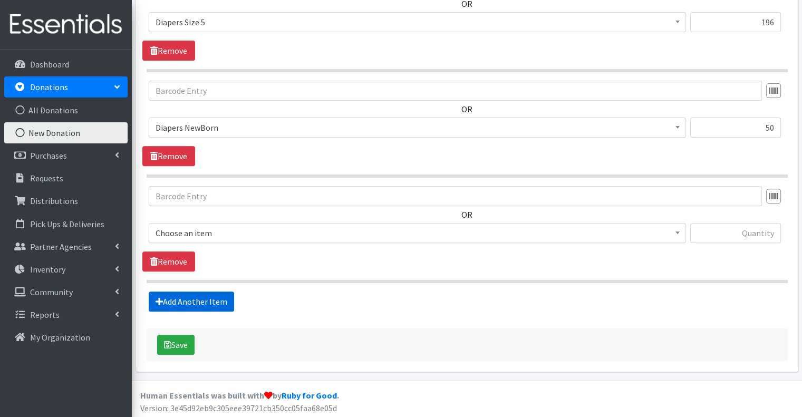
scroll to position [367, 0]
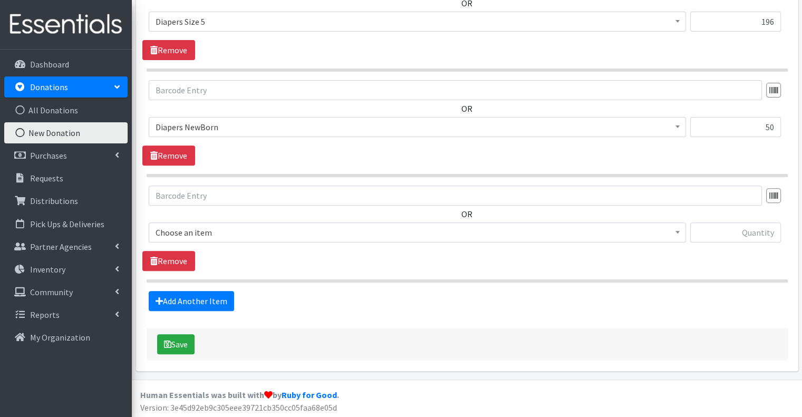
click at [212, 225] on span "Choose an item" at bounding box center [418, 232] width 524 height 15
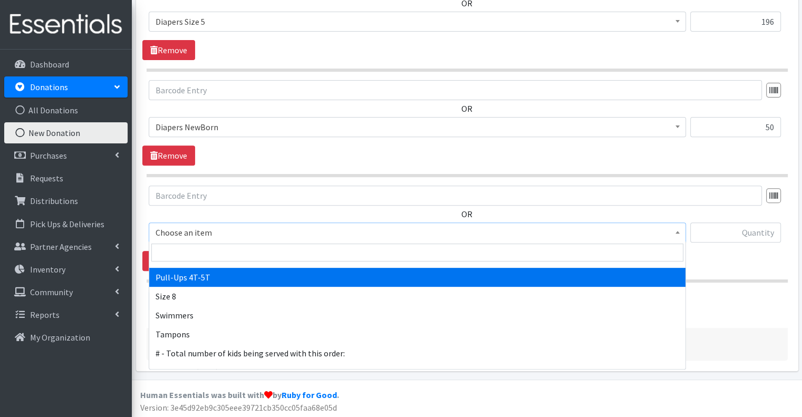
scroll to position [774, 0]
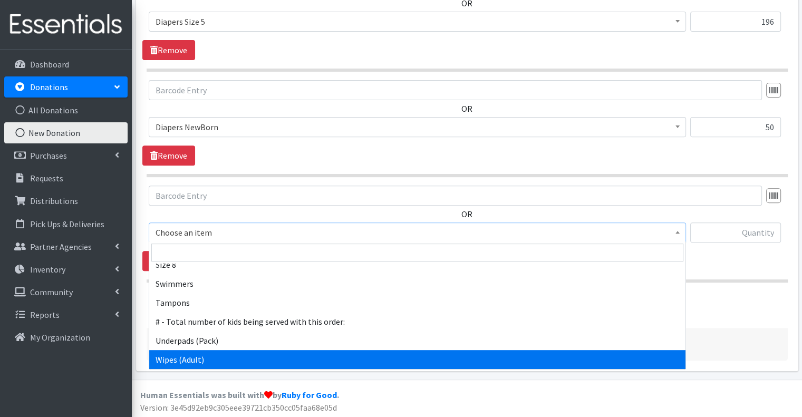
select select "2656"
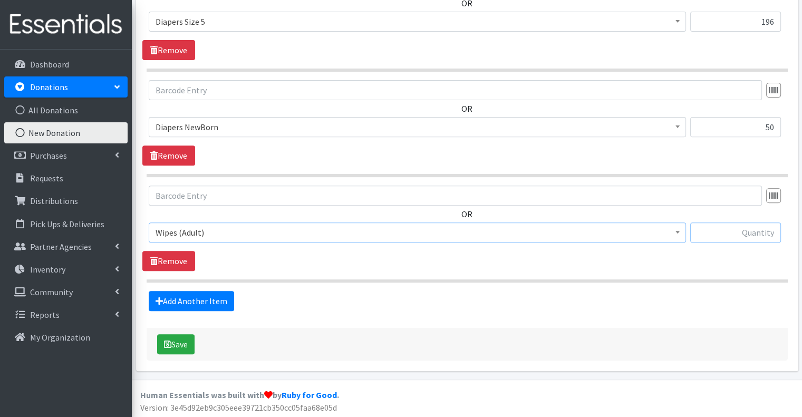
click at [779, 236] on input "text" at bounding box center [735, 232] width 91 height 20
type input "2"
click at [280, 264] on div "OR Choose an item Adult Briefs (Large/X-Large) Adult Briefs (Medium/Large) Adul…" at bounding box center [466, 228] width 649 height 85
